Goal: Task Accomplishment & Management: Manage account settings

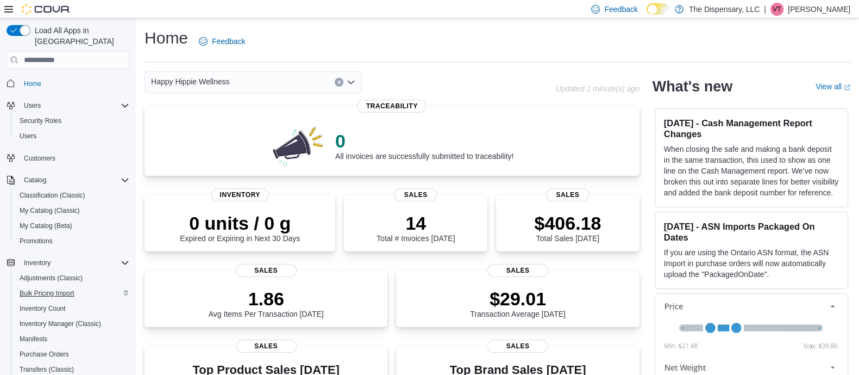
scroll to position [110, 0]
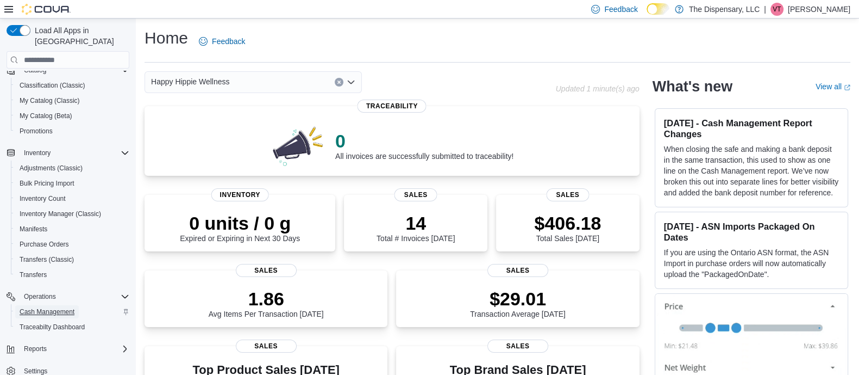
click at [45, 307] on span "Cash Management" at bounding box center [47, 311] width 55 height 9
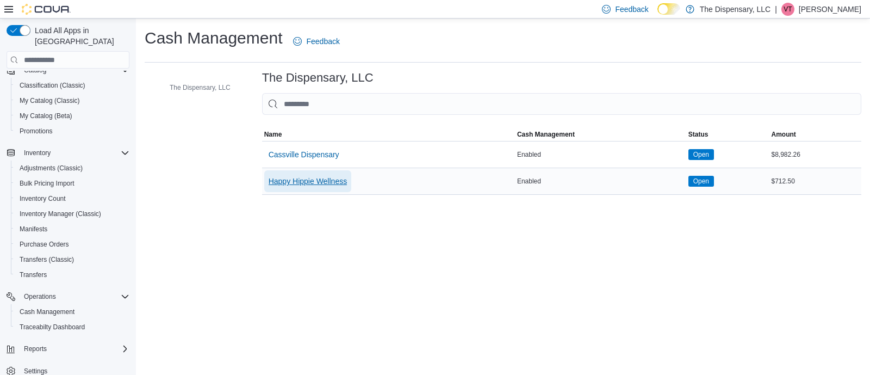
click at [304, 183] on span "Happy Hippie Wellness" at bounding box center [308, 181] width 78 height 11
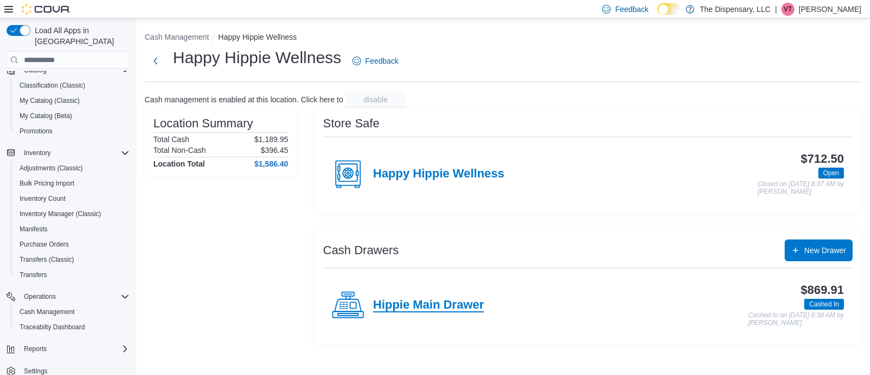
click at [394, 303] on h4 "Hippie Main Drawer" at bounding box center [428, 305] width 111 height 14
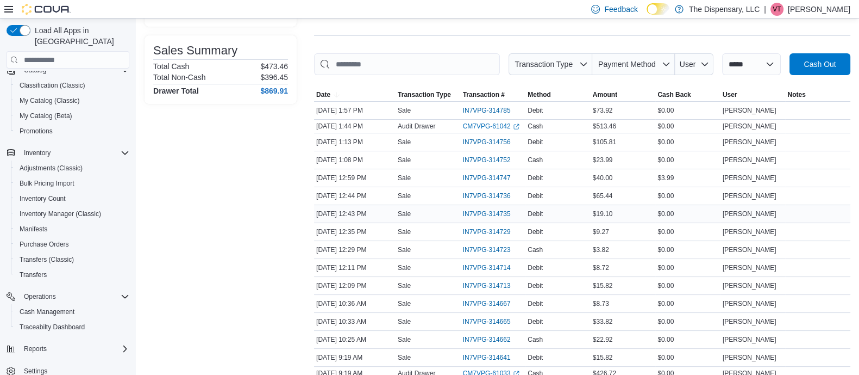
scroll to position [134, 0]
click at [486, 176] on span "IN7VPG-314747" at bounding box center [487, 176] width 48 height 9
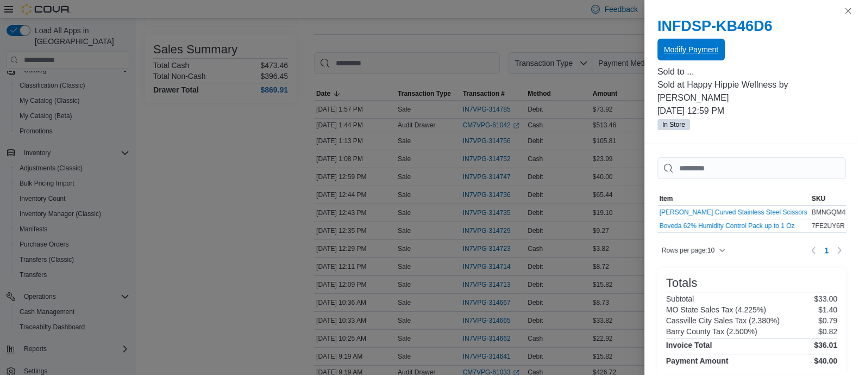
click at [682, 55] on span "Modify Payment" at bounding box center [691, 50] width 54 height 22
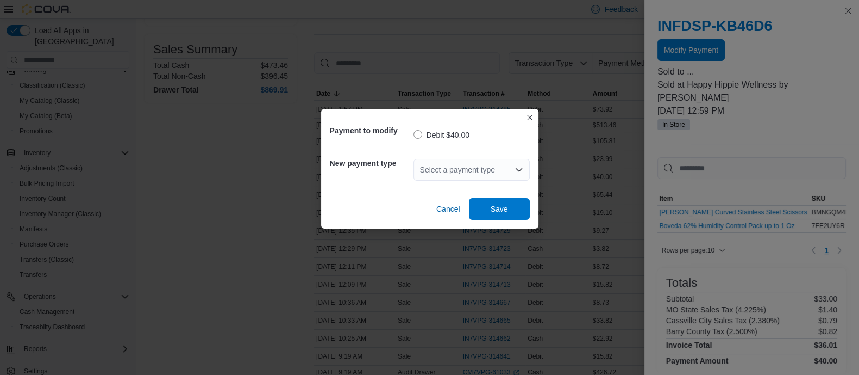
click at [464, 165] on div "Select a payment type" at bounding box center [472, 170] width 116 height 22
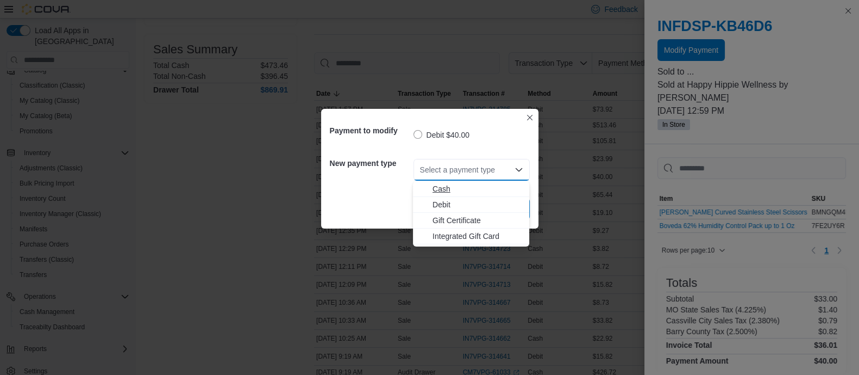
click at [443, 186] on span "Cash" at bounding box center [478, 188] width 90 height 11
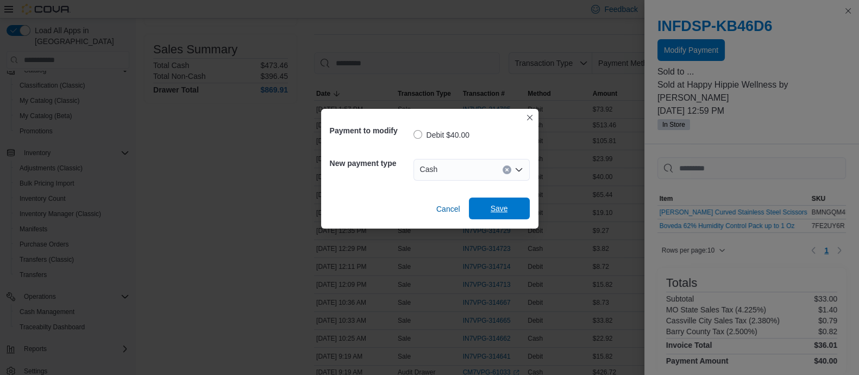
click at [487, 207] on span "Save" at bounding box center [500, 208] width 48 height 22
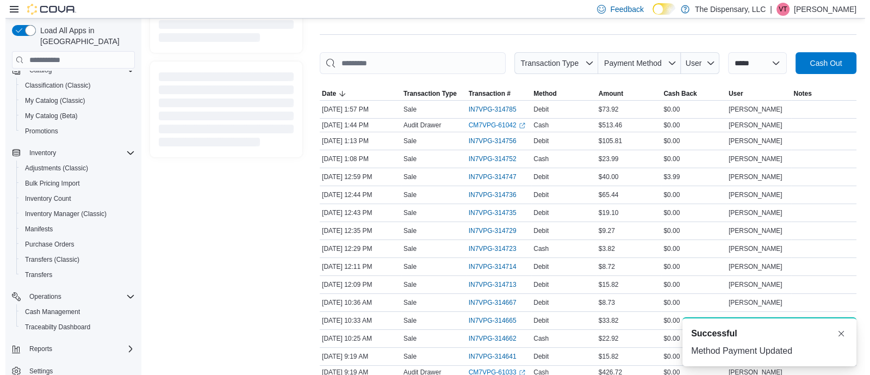
scroll to position [0, 0]
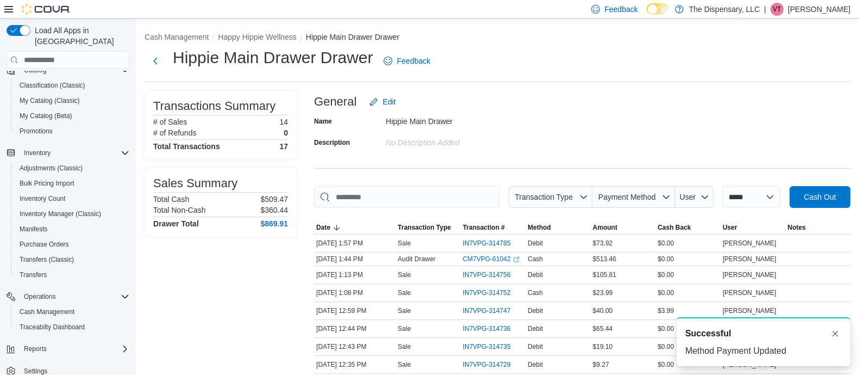
click at [68, 7] on img at bounding box center [46, 9] width 49 height 11
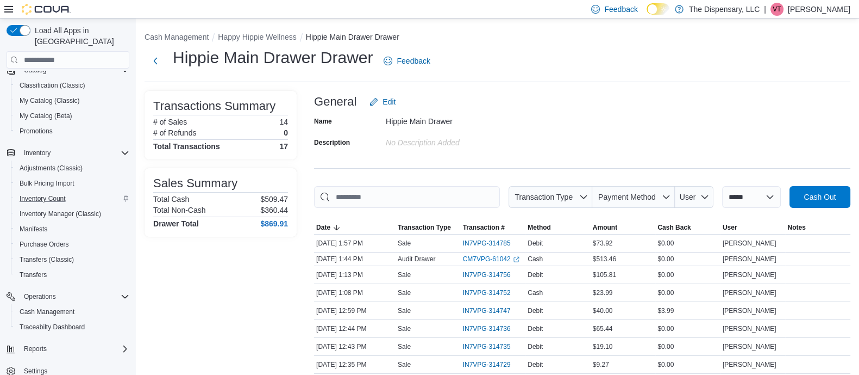
click at [113, 192] on div "Inventory Count" at bounding box center [72, 198] width 114 height 13
